Goal: Find specific page/section: Find specific page/section

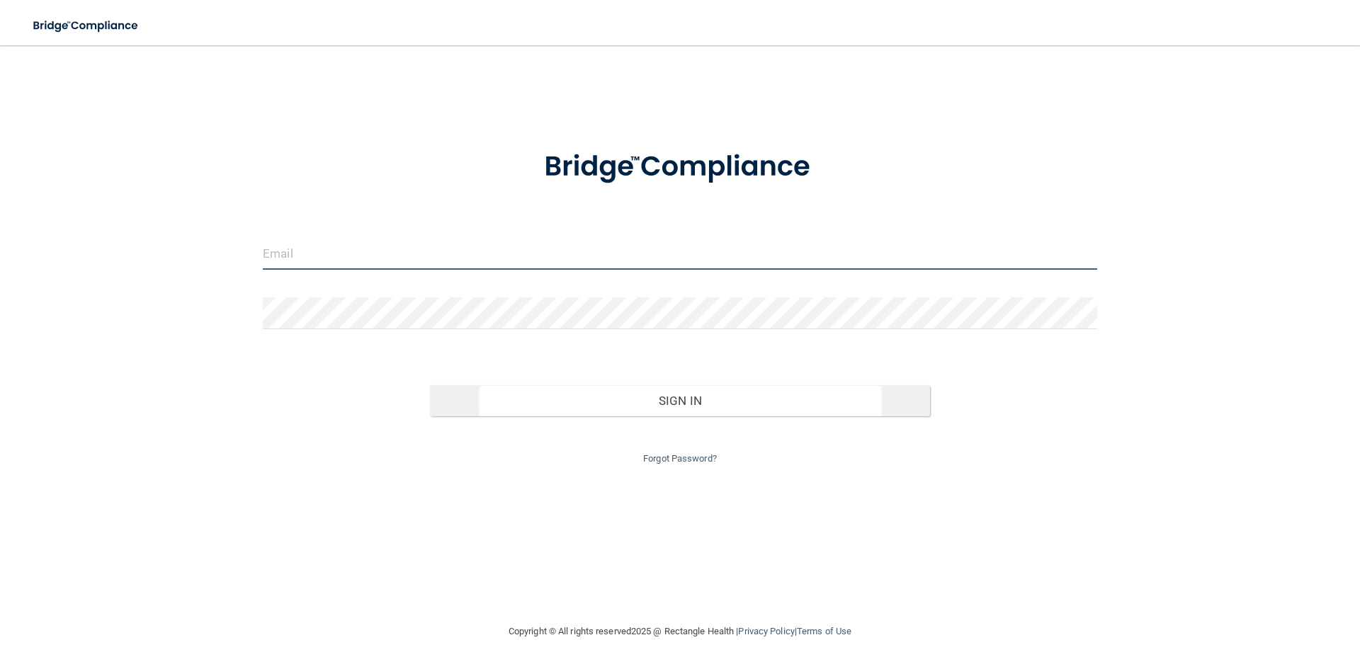
type input "[EMAIL_ADDRESS][DOMAIN_NAME]"
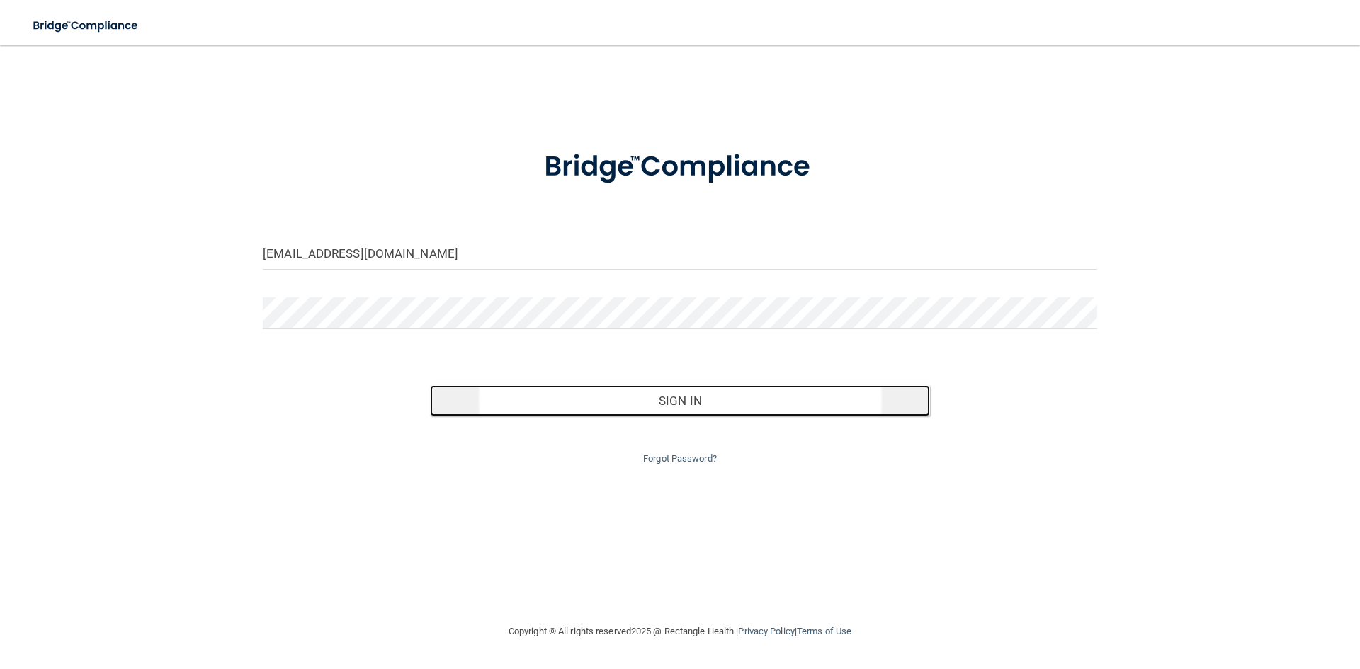
click at [619, 406] on button "Sign In" at bounding box center [680, 400] width 501 height 31
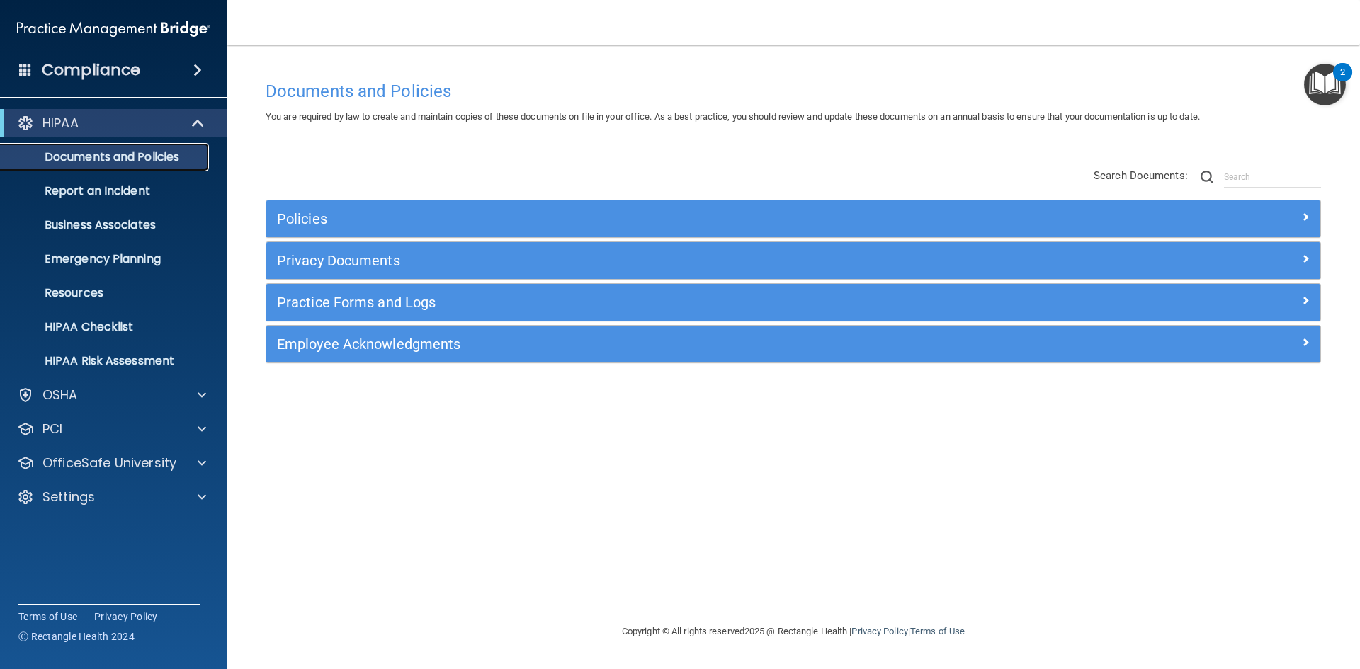
click at [158, 158] on p "Documents and Policies" at bounding box center [105, 157] width 193 height 14
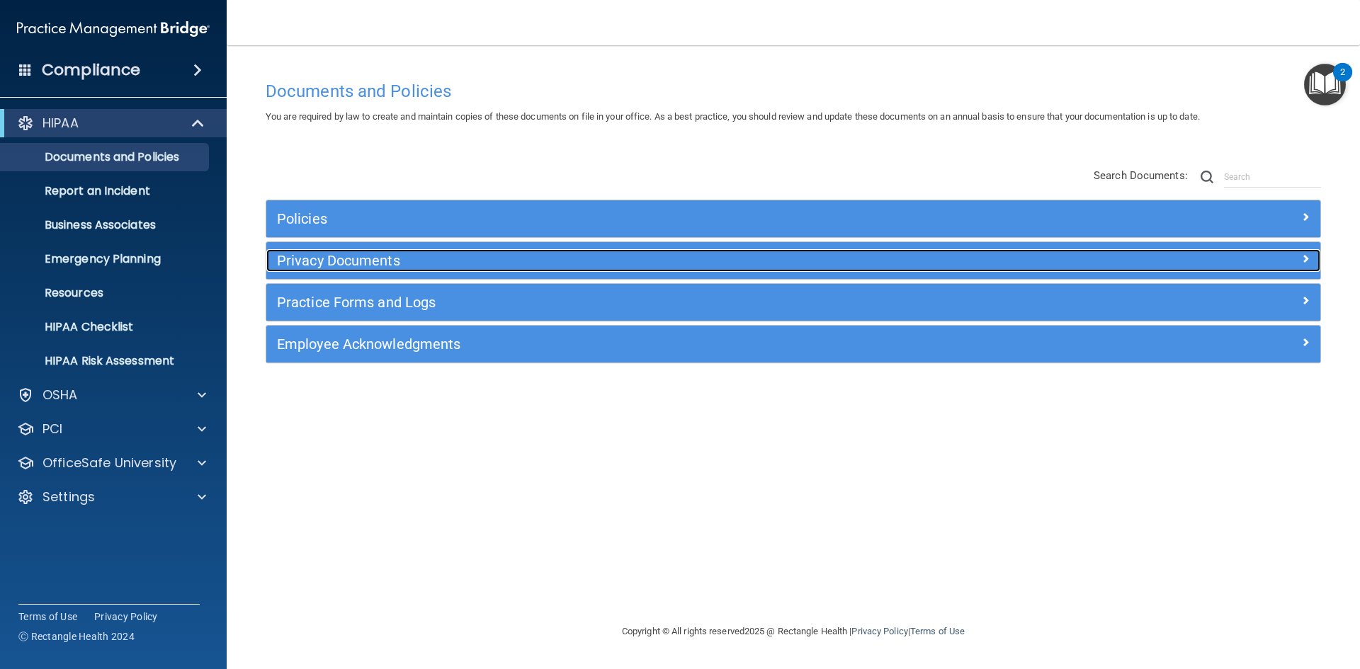
click at [361, 261] on h5 "Privacy Documents" at bounding box center [661, 261] width 769 height 16
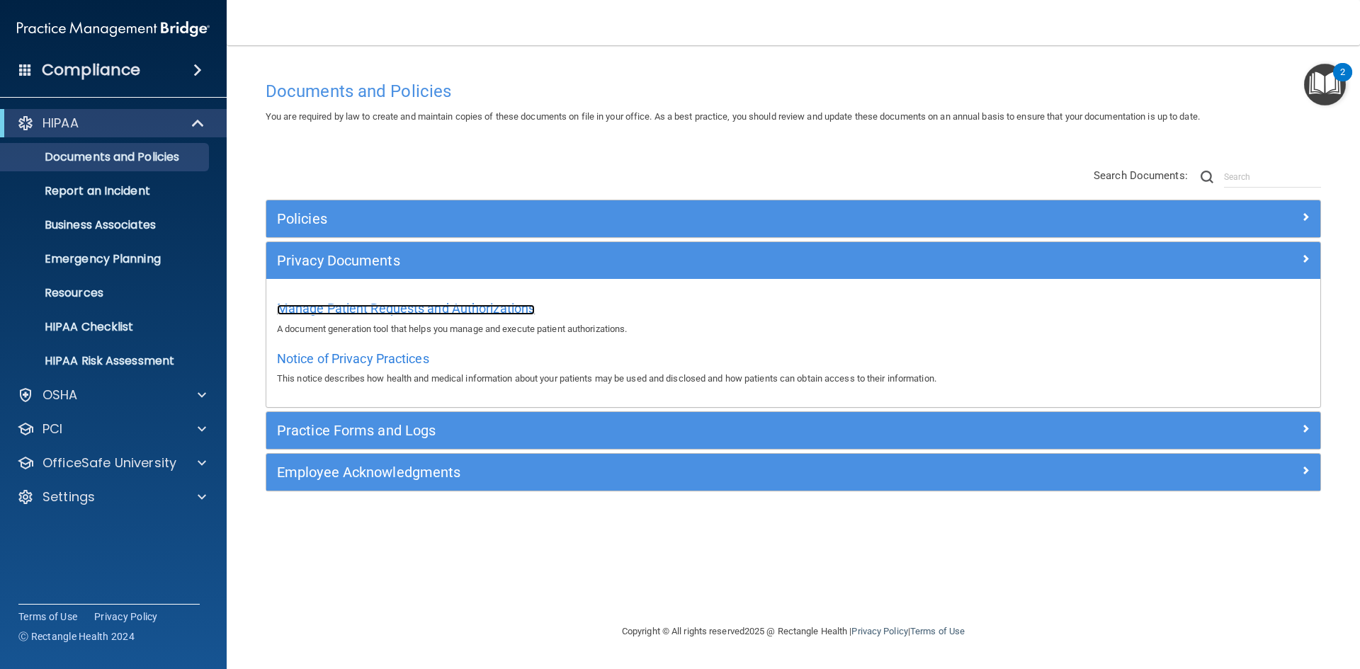
click at [382, 314] on span "Manage Patient Requests and Authorizations" at bounding box center [406, 308] width 258 height 15
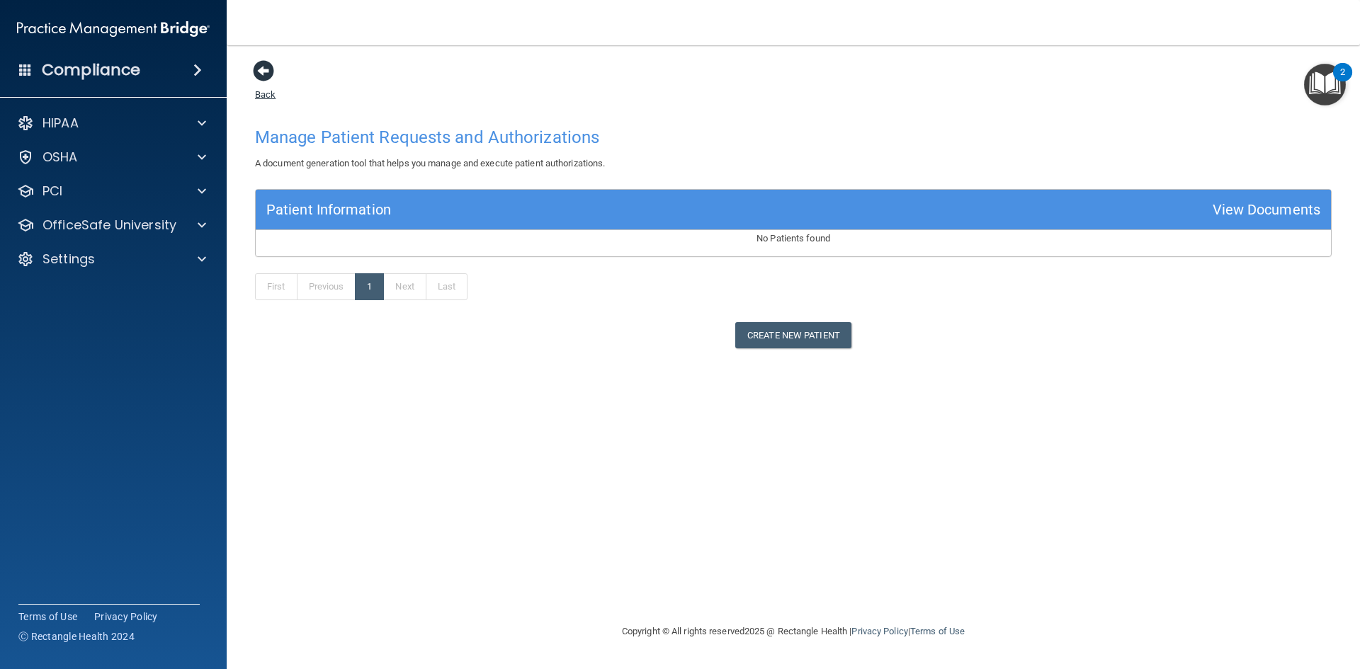
click at [269, 68] on span at bounding box center [263, 70] width 21 height 21
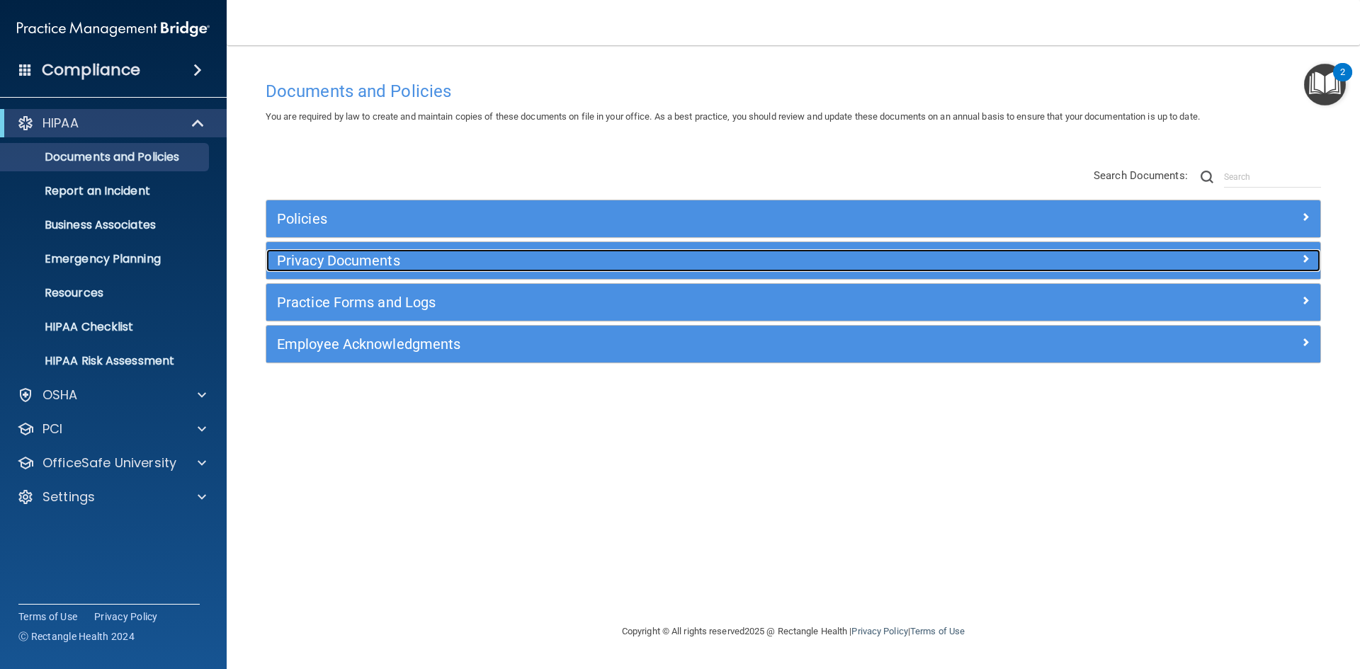
click at [385, 261] on h5 "Privacy Documents" at bounding box center [661, 261] width 769 height 16
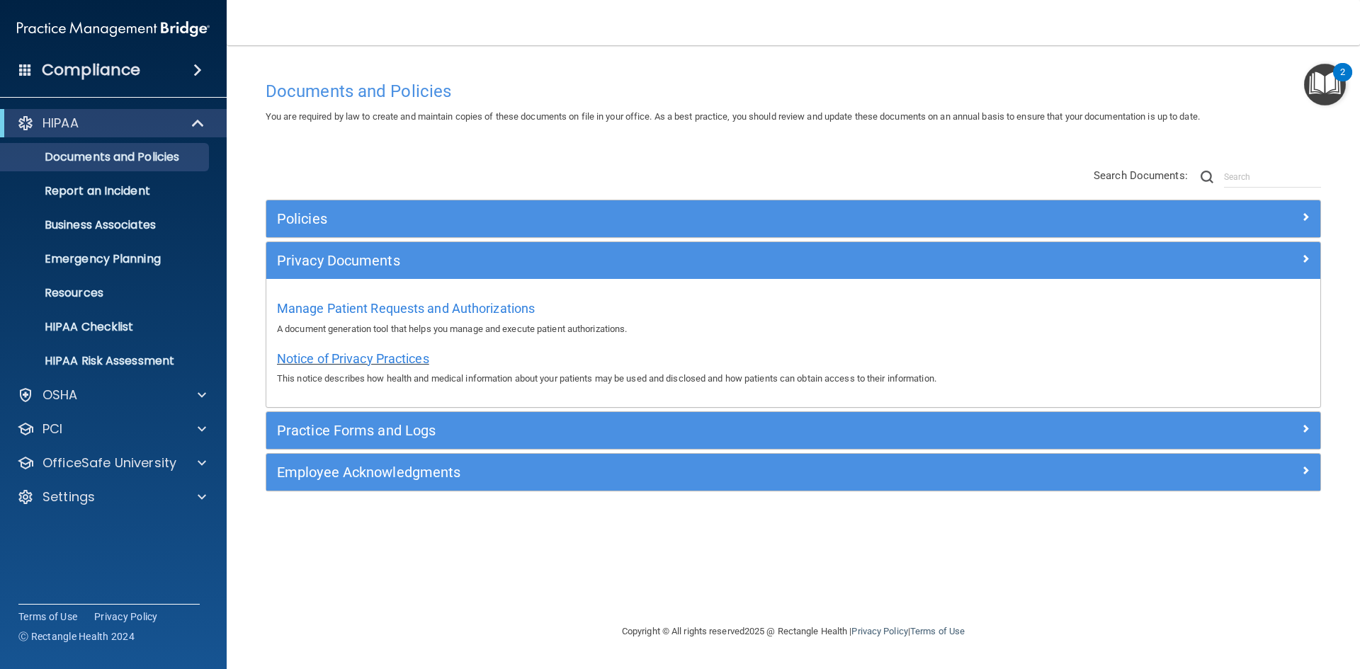
click at [375, 358] on span "Notice of Privacy Practices" at bounding box center [353, 358] width 152 height 15
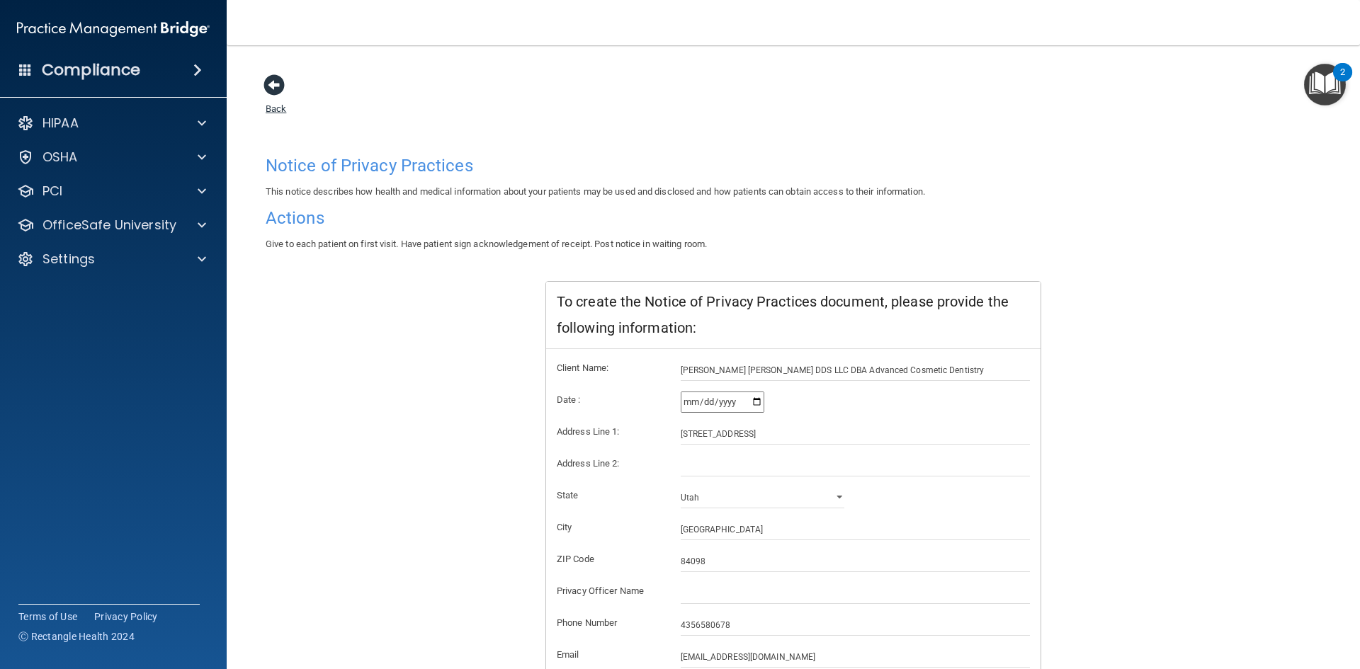
click at [275, 89] on span at bounding box center [273, 84] width 21 height 21
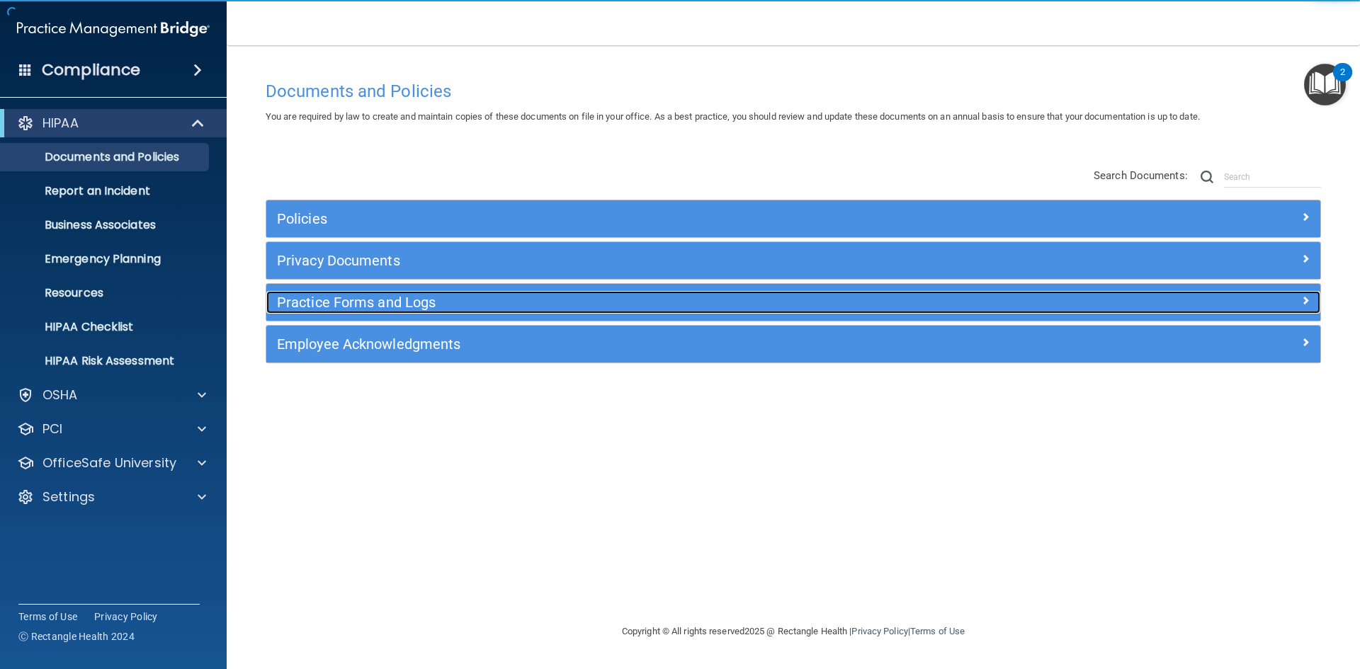
click at [436, 300] on h5 "Practice Forms and Logs" at bounding box center [661, 303] width 769 height 16
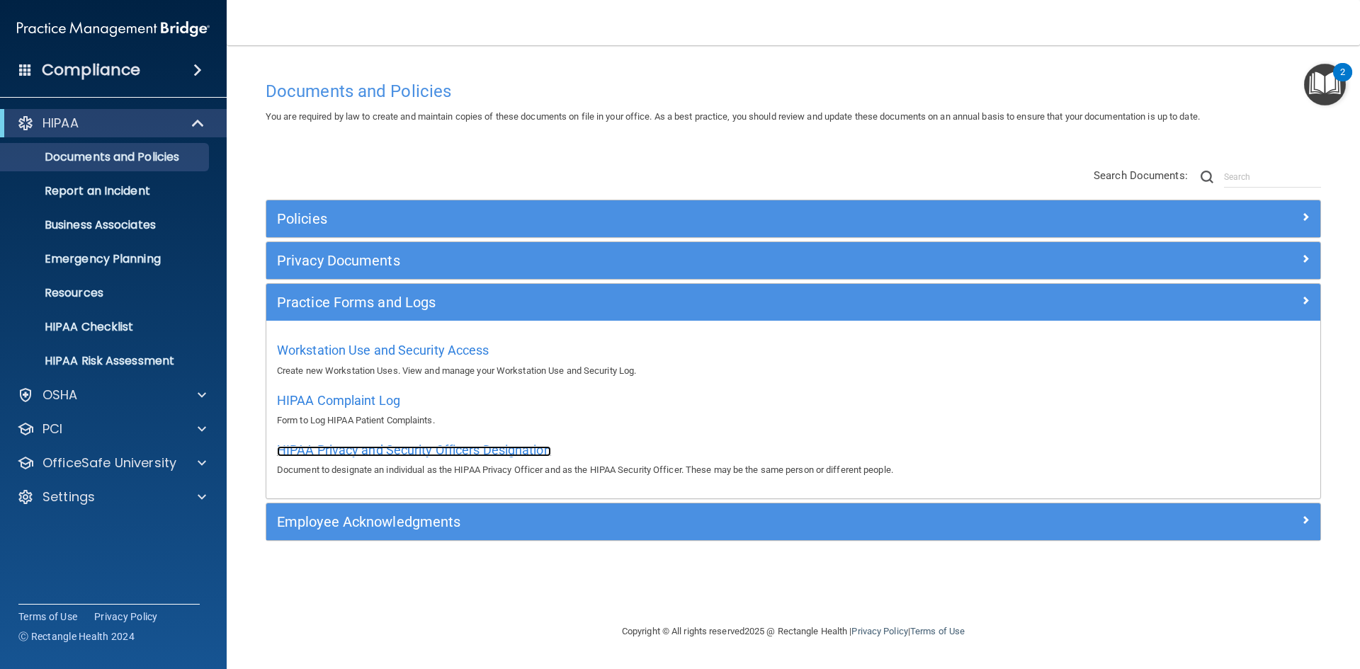
click at [482, 453] on span "HIPAA Privacy and Security Officers Designation" at bounding box center [414, 450] width 274 height 15
